Goal: Transaction & Acquisition: Purchase product/service

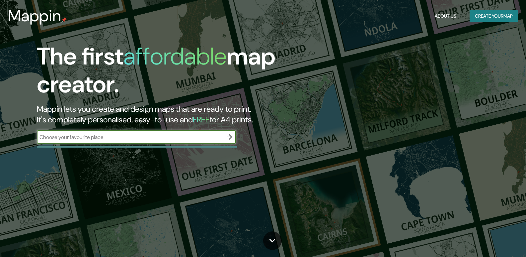
click at [113, 142] on div "​" at bounding box center [136, 136] width 199 height 13
type input "Kraljevo"
click at [229, 140] on icon "button" at bounding box center [230, 137] width 8 height 8
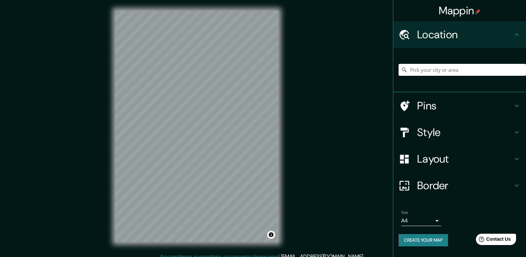
click at [446, 71] on input "Pick your city or area" at bounding box center [463, 70] width 128 height 12
type input "Kraljevo, Raška District, Serbia"
click at [435, 220] on body "Mappin Location Kraljevo, Raška District, Serbia Kraljevo Raška District, Serbi…" at bounding box center [263, 128] width 526 height 257
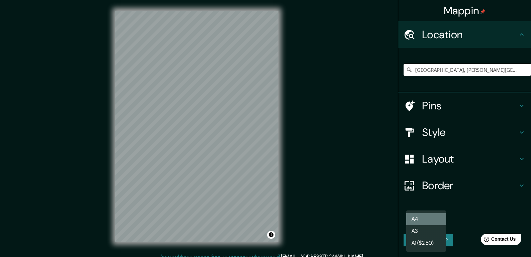
click at [426, 221] on li "A4" at bounding box center [427, 219] width 40 height 12
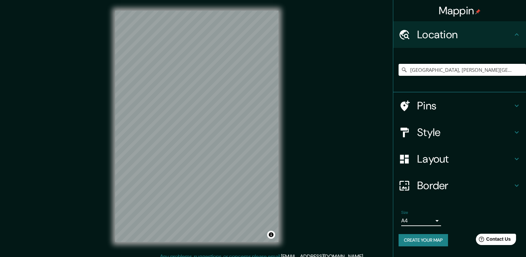
click at [428, 130] on h4 "Style" at bounding box center [465, 132] width 96 height 13
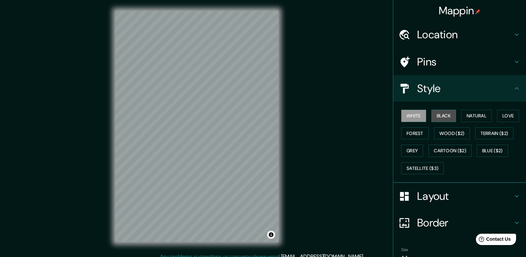
click at [438, 122] on button "Black" at bounding box center [444, 116] width 25 height 12
click at [480, 115] on button "Natural" at bounding box center [477, 116] width 31 height 12
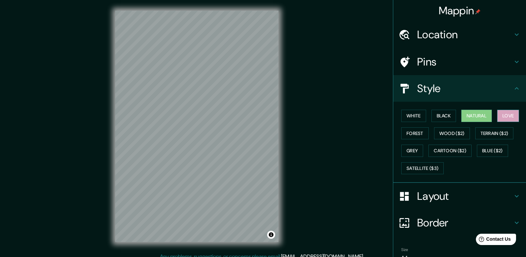
click at [508, 113] on button "Love" at bounding box center [509, 116] width 22 height 12
click at [403, 124] on div "White Black Natural Love Forest Wood ($2) Terrain ($2) Grey Cartoon ($2) Blue (…" at bounding box center [463, 142] width 128 height 70
click at [403, 130] on button "Forest" at bounding box center [416, 133] width 28 height 12
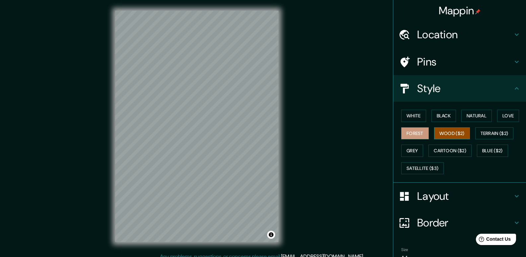
click at [434, 132] on button "Wood ($2)" at bounding box center [452, 133] width 36 height 12
click at [409, 152] on button "Grey" at bounding box center [413, 150] width 22 height 12
click at [422, 116] on div "White Black Natural Love Forest Wood ($2) Terrain ($2) Grey Cartoon ($2) Blue (…" at bounding box center [463, 142] width 128 height 70
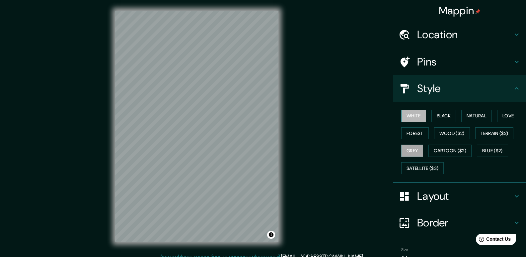
click at [418, 116] on button "White" at bounding box center [414, 116] width 25 height 12
click at [445, 59] on h4 "Pins" at bounding box center [465, 61] width 96 height 13
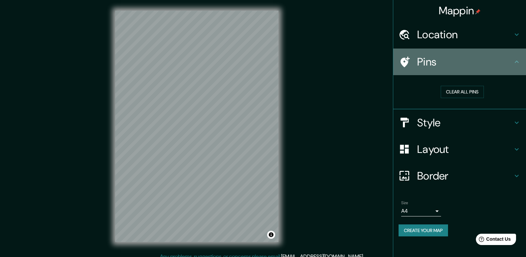
click at [445, 58] on h4 "Pins" at bounding box center [465, 61] width 96 height 13
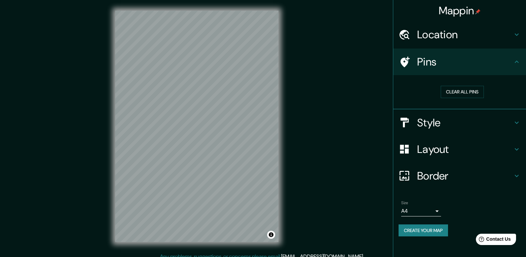
click at [426, 227] on button "Create your map" at bounding box center [423, 230] width 49 height 12
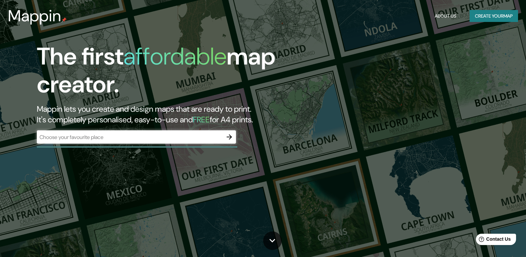
click at [43, 39] on div "The first affordable map creator. Mappin lets you create and design maps that a…" at bounding box center [263, 128] width 526 height 257
